Goal: Complete application form: Complete application form

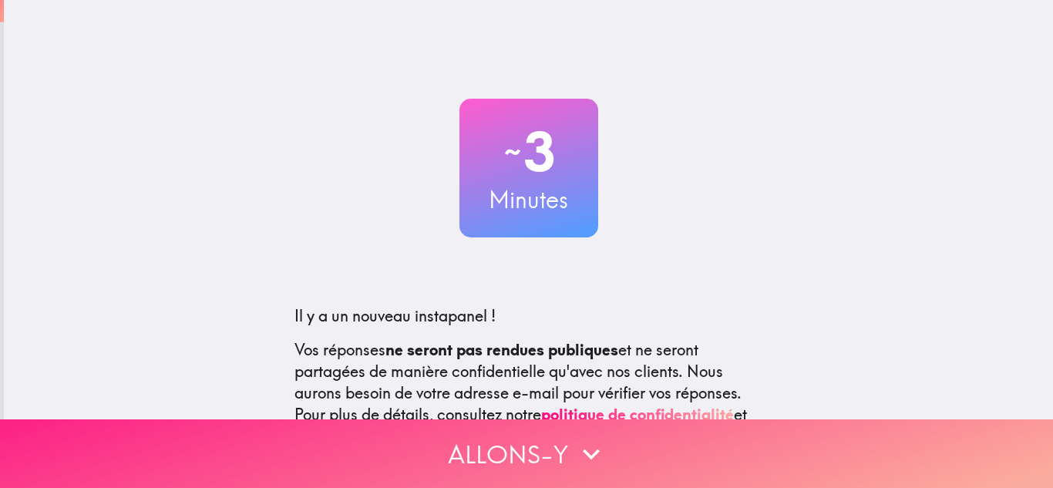
click at [584, 437] on icon "button" at bounding box center [591, 454] width 34 height 34
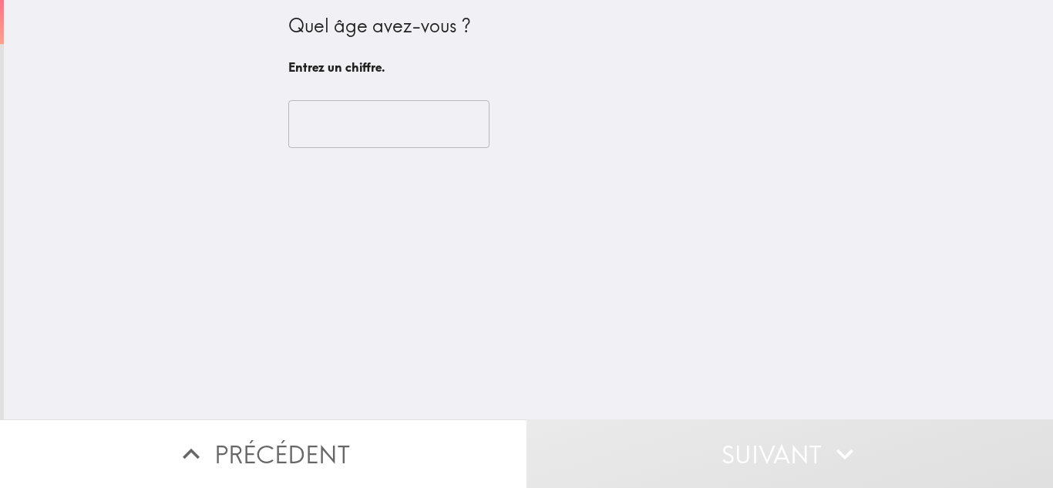
click at [399, 118] on input "number" at bounding box center [388, 124] width 201 height 48
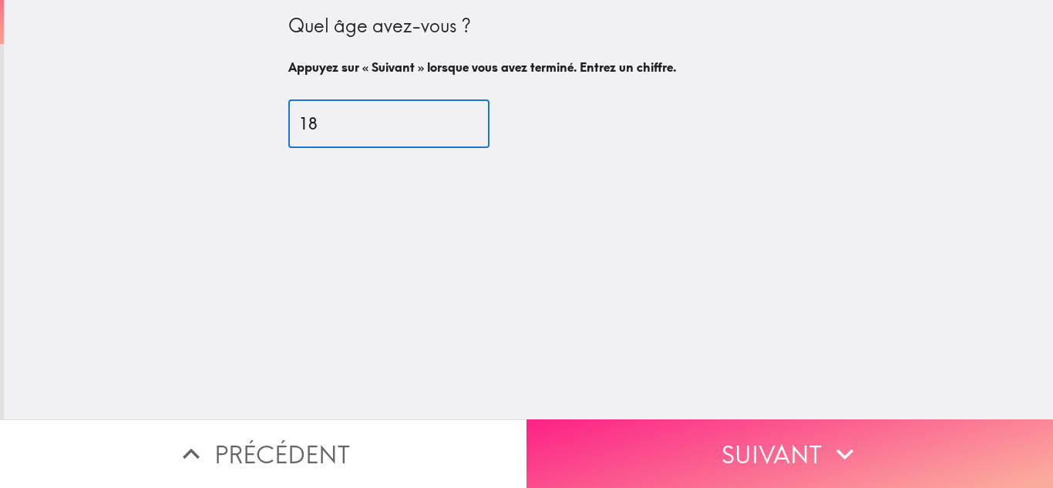
type input "18"
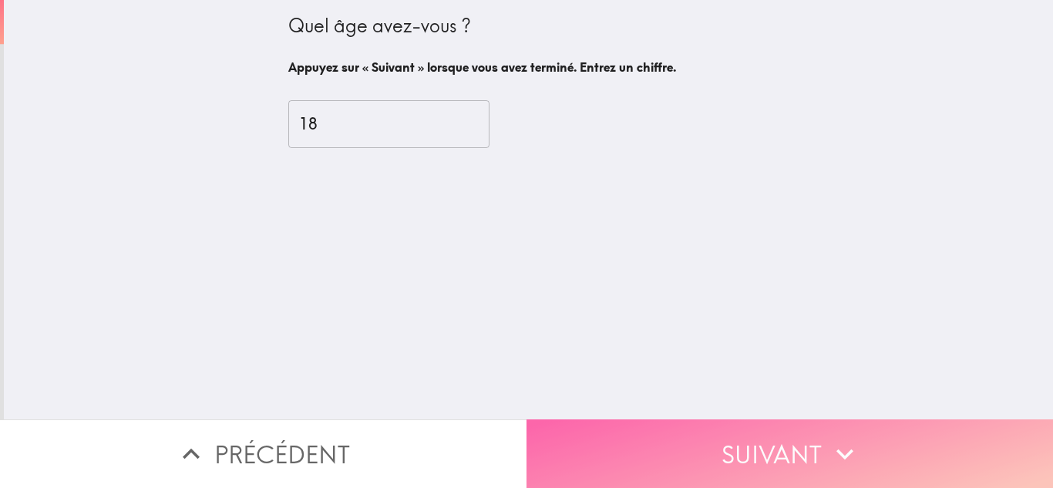
click at [643, 422] on button "Suivant" at bounding box center [790, 453] width 527 height 69
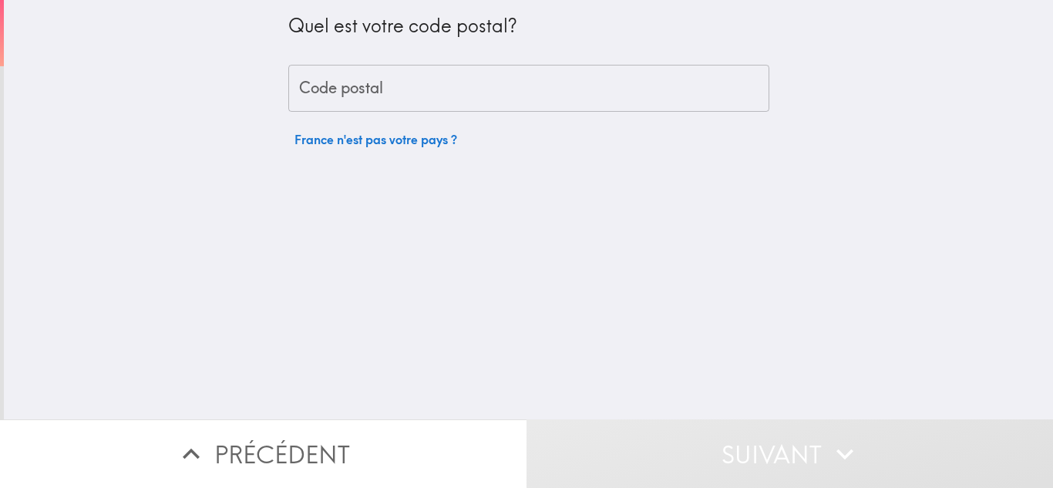
click at [348, 104] on input "Code postal" at bounding box center [528, 89] width 481 height 48
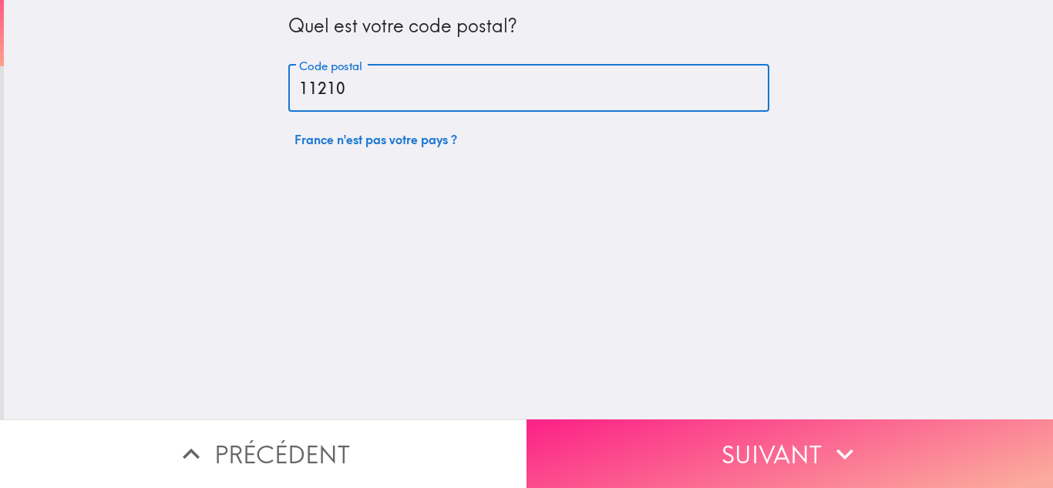
type input "11210"
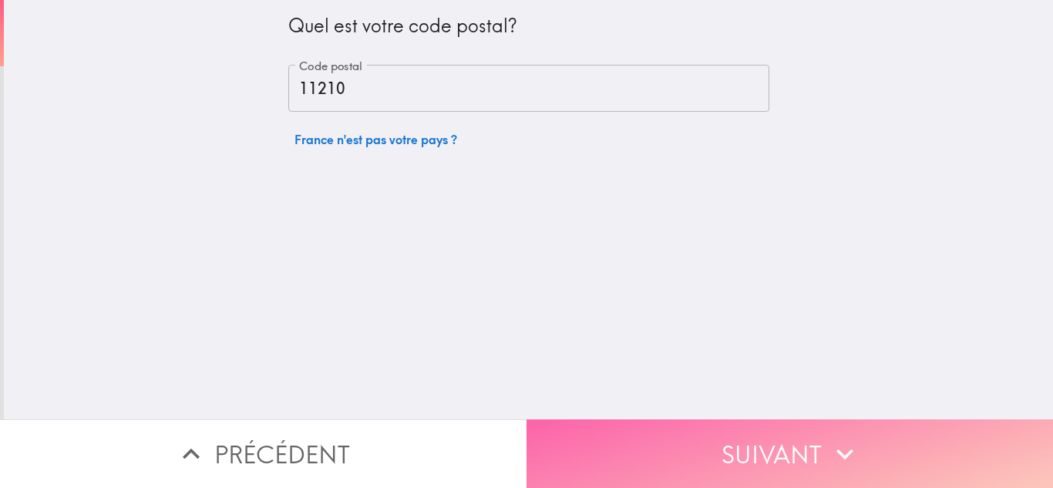
click at [658, 450] on button "Suivant" at bounding box center [790, 453] width 527 height 69
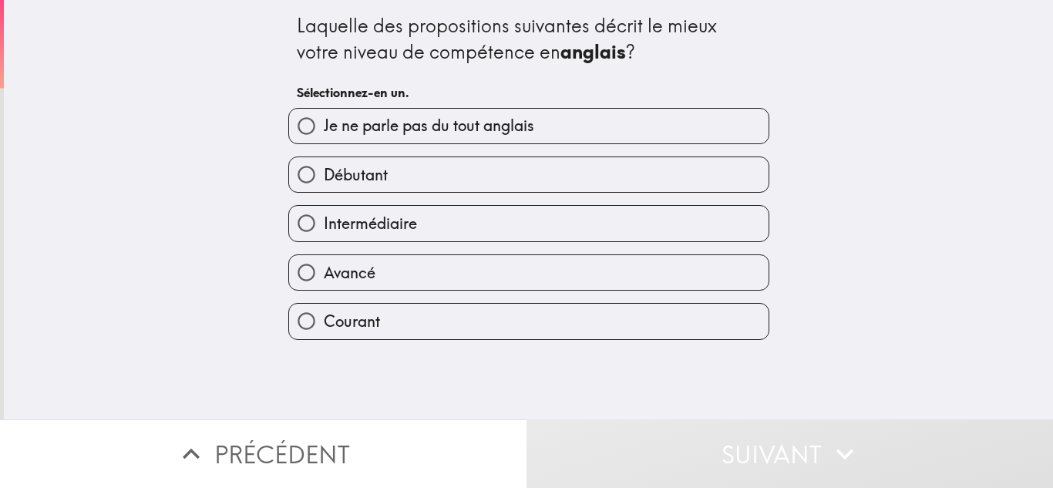
click at [352, 133] on span "Je ne parle pas du tout anglais" at bounding box center [429, 126] width 210 height 22
click at [324, 133] on input "Je ne parle pas du tout anglais" at bounding box center [306, 126] width 35 height 35
radio input "true"
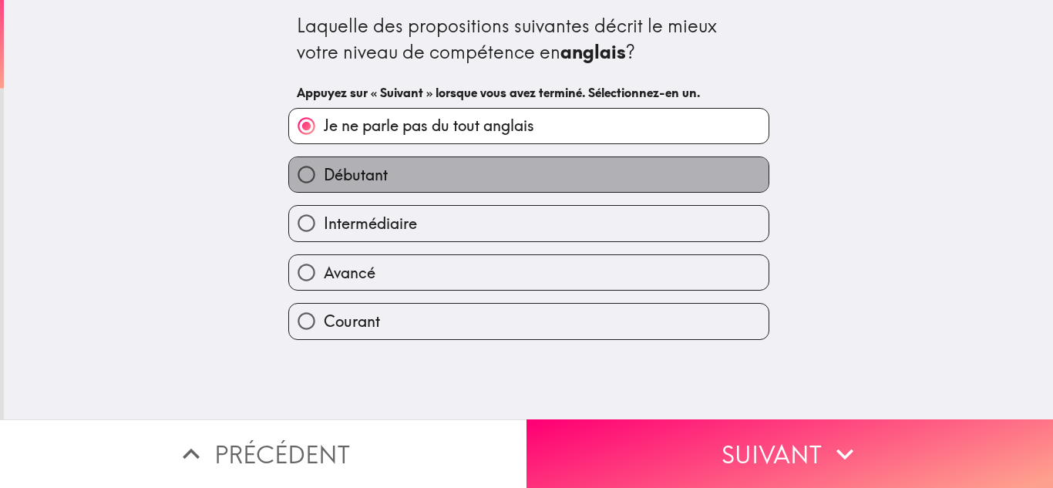
click at [366, 177] on span "Débutant" at bounding box center [356, 175] width 64 height 22
click at [324, 177] on input "Débutant" at bounding box center [306, 174] width 35 height 35
radio input "true"
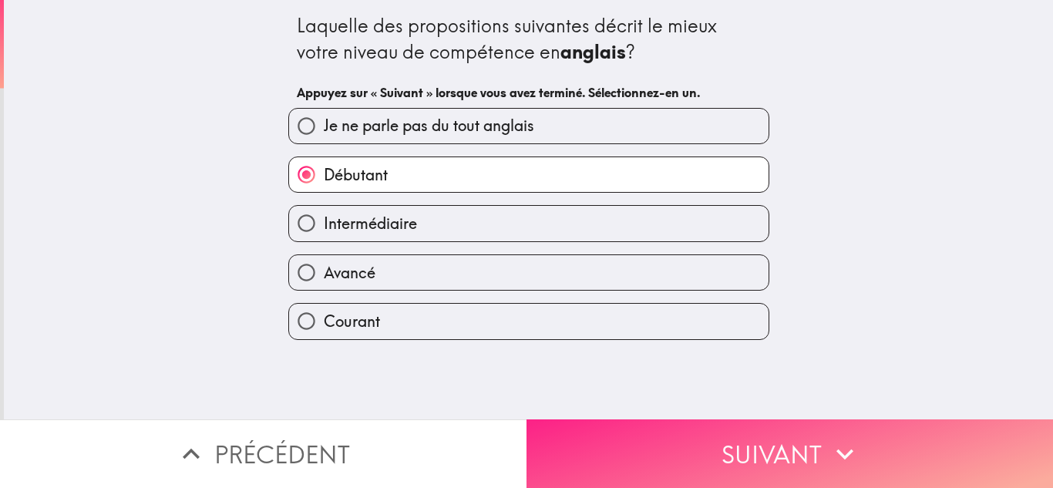
click at [693, 438] on button "Suivant" at bounding box center [790, 453] width 527 height 69
